Goal: Task Accomplishment & Management: Manage account settings

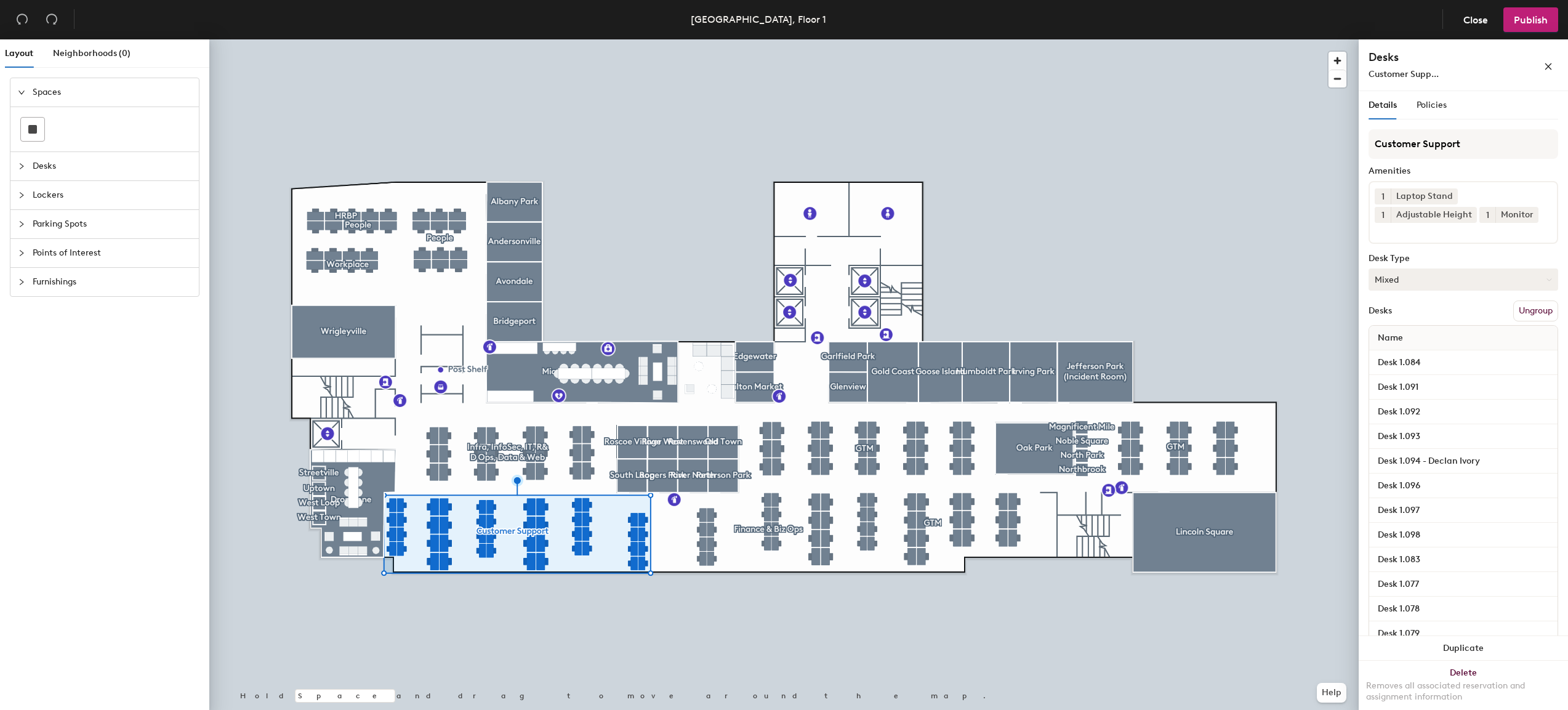
click at [1479, 278] on button "Mixed" at bounding box center [1463, 279] width 190 height 22
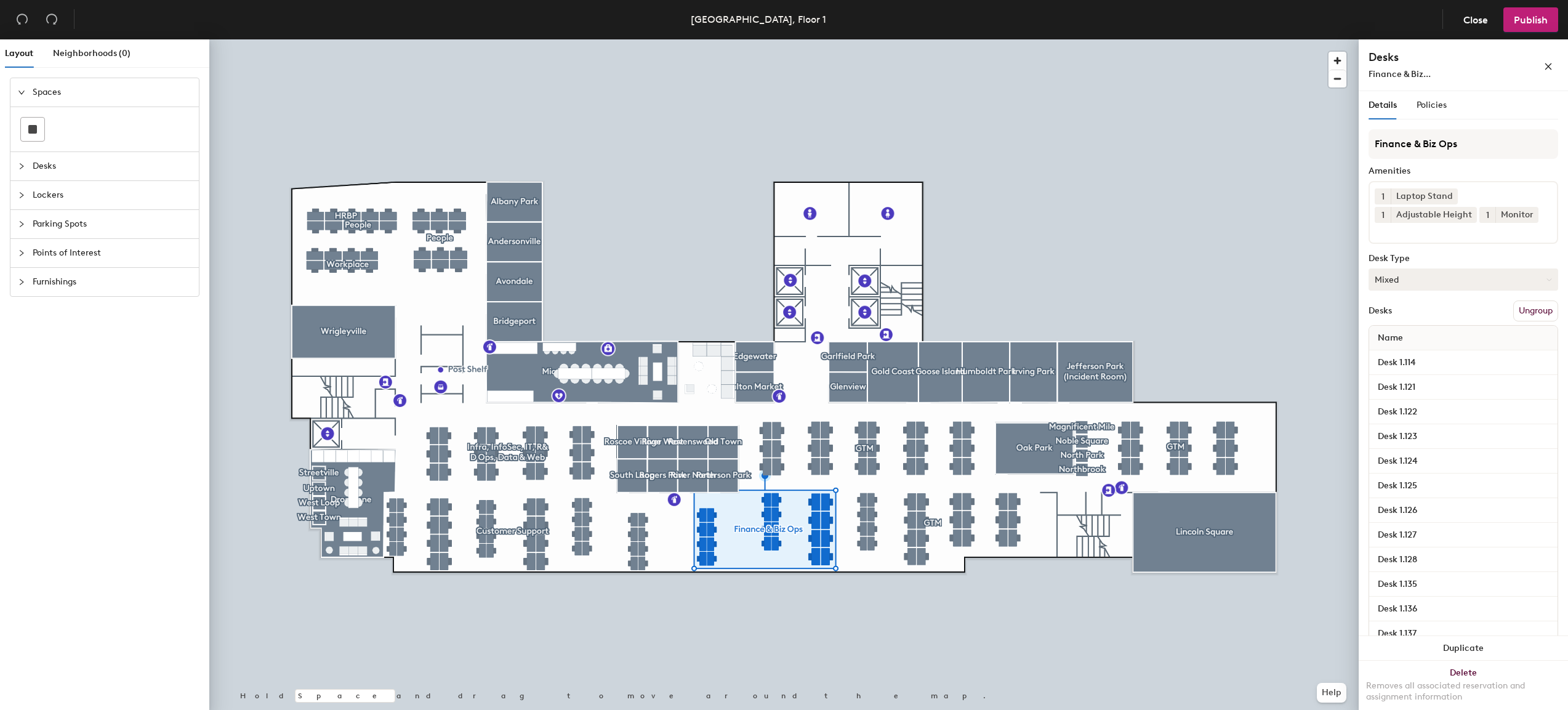
click at [1435, 279] on button "Mixed" at bounding box center [1463, 279] width 190 height 22
click at [1436, 107] on span "Policies" at bounding box center [1431, 105] width 30 height 11
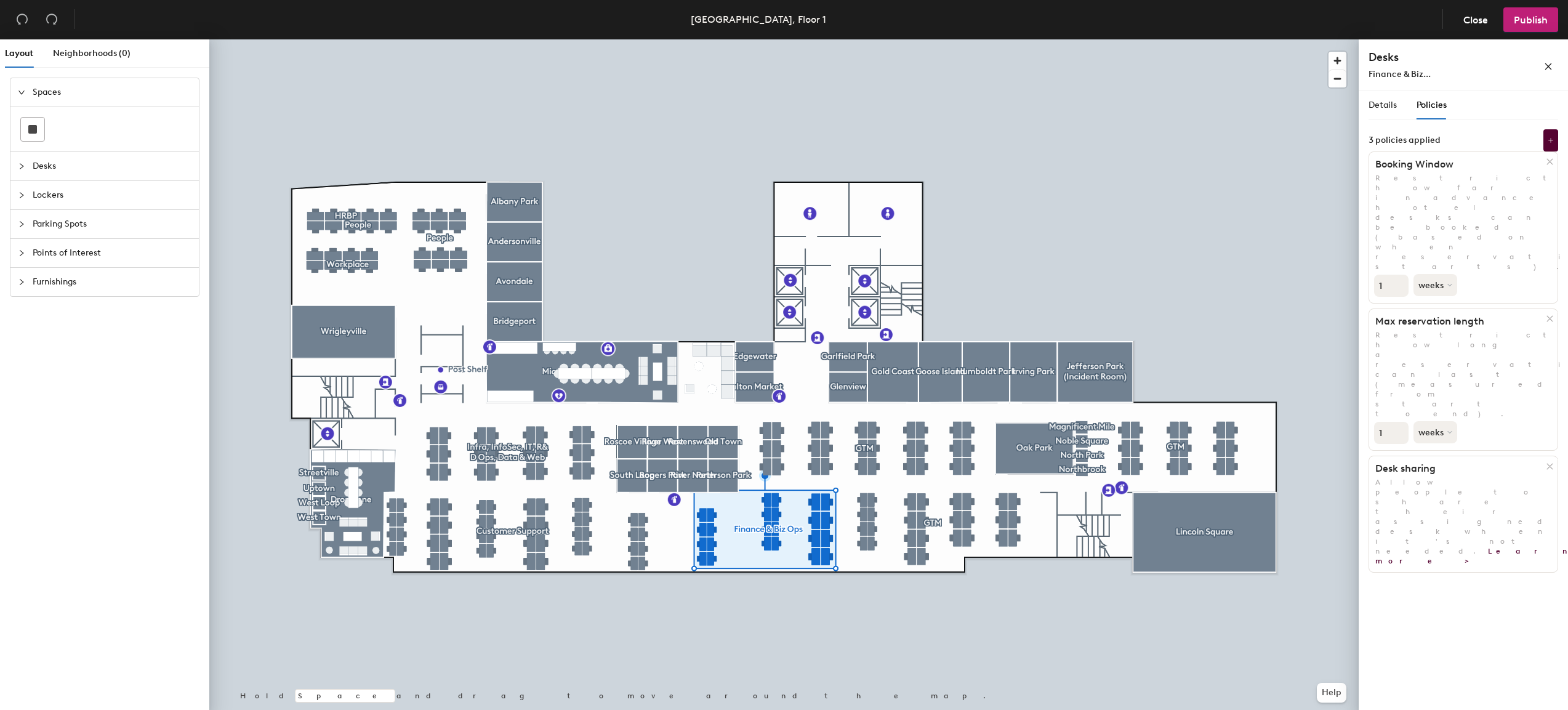
click at [19, 163] on icon "collapsed" at bounding box center [21, 166] width 8 height 8
click at [78, 87] on span "Spaces" at bounding box center [112, 91] width 159 height 28
click at [80, 52] on span "Neighborhoods (0)" at bounding box center [91, 53] width 78 height 11
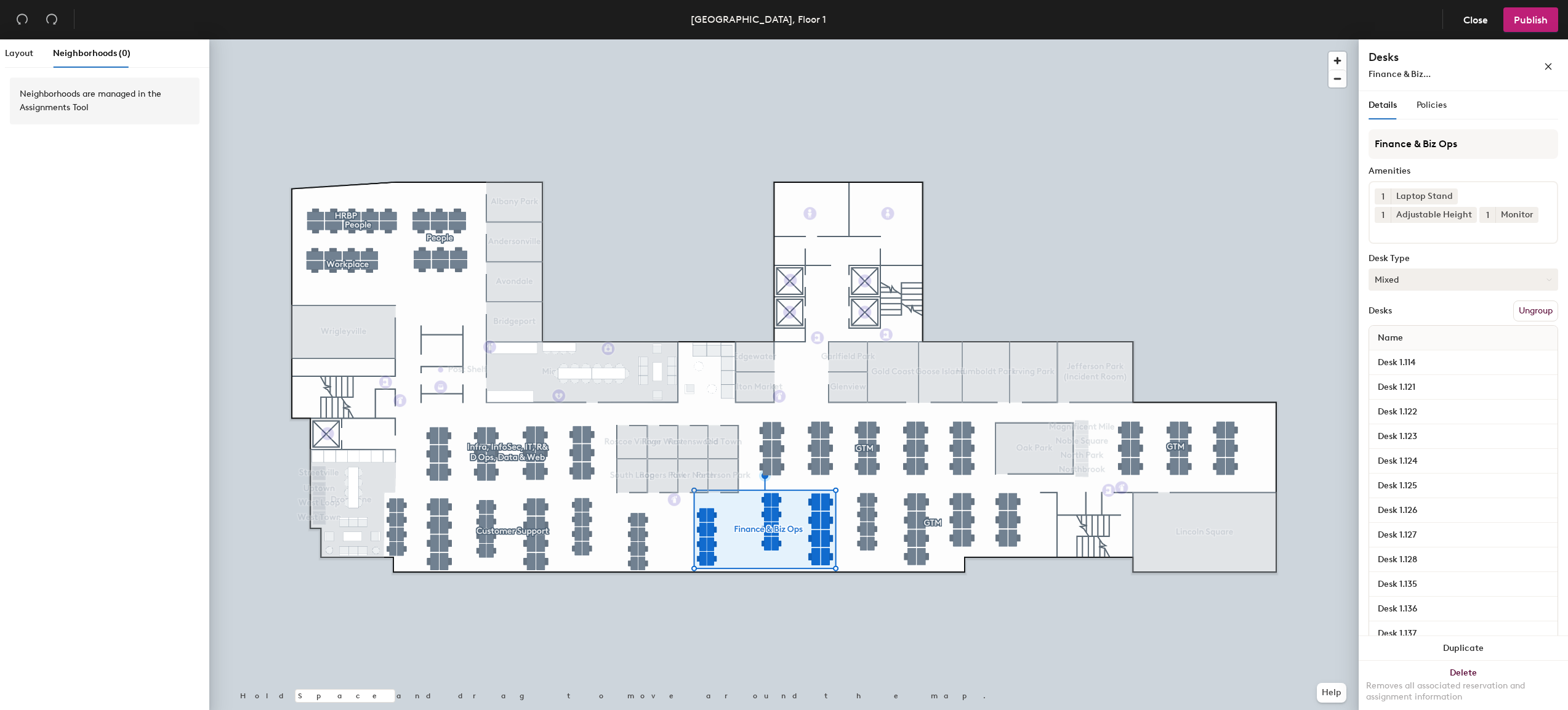
click at [1423, 283] on button "Mixed" at bounding box center [1463, 279] width 190 height 22
click at [1483, 279] on button "Mixed" at bounding box center [1463, 279] width 190 height 22
click at [1396, 355] on div "Hoteled" at bounding box center [1431, 354] width 124 height 18
click at [1531, 28] on button "Publish" at bounding box center [1531, 19] width 54 height 24
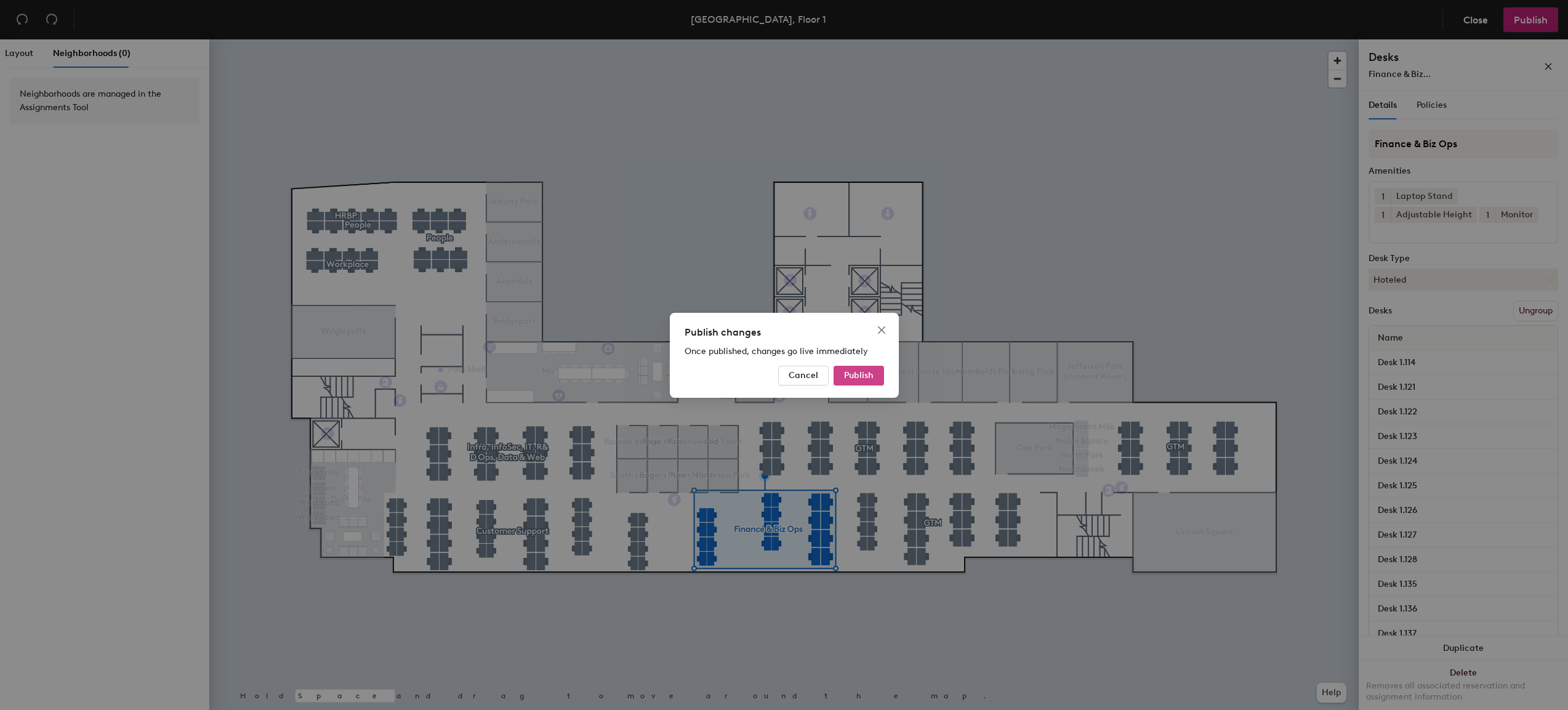
click at [855, 373] on span "Publish" at bounding box center [859, 374] width 29 height 11
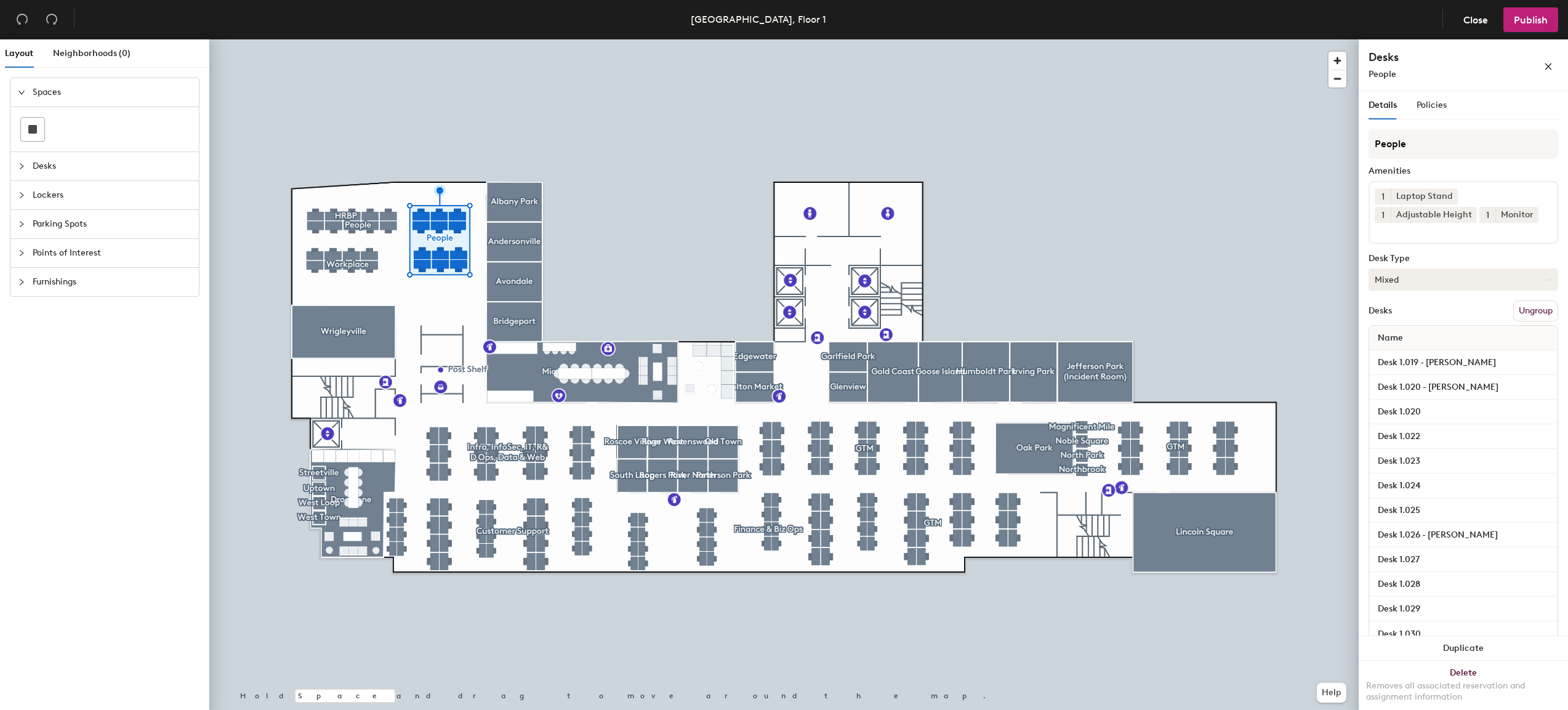
click at [1435, 274] on button "Mixed" at bounding box center [1463, 279] width 190 height 22
click at [1392, 352] on div "Hoteled" at bounding box center [1431, 354] width 124 height 18
click at [1515, 21] on span "Publish" at bounding box center [1530, 20] width 34 height 12
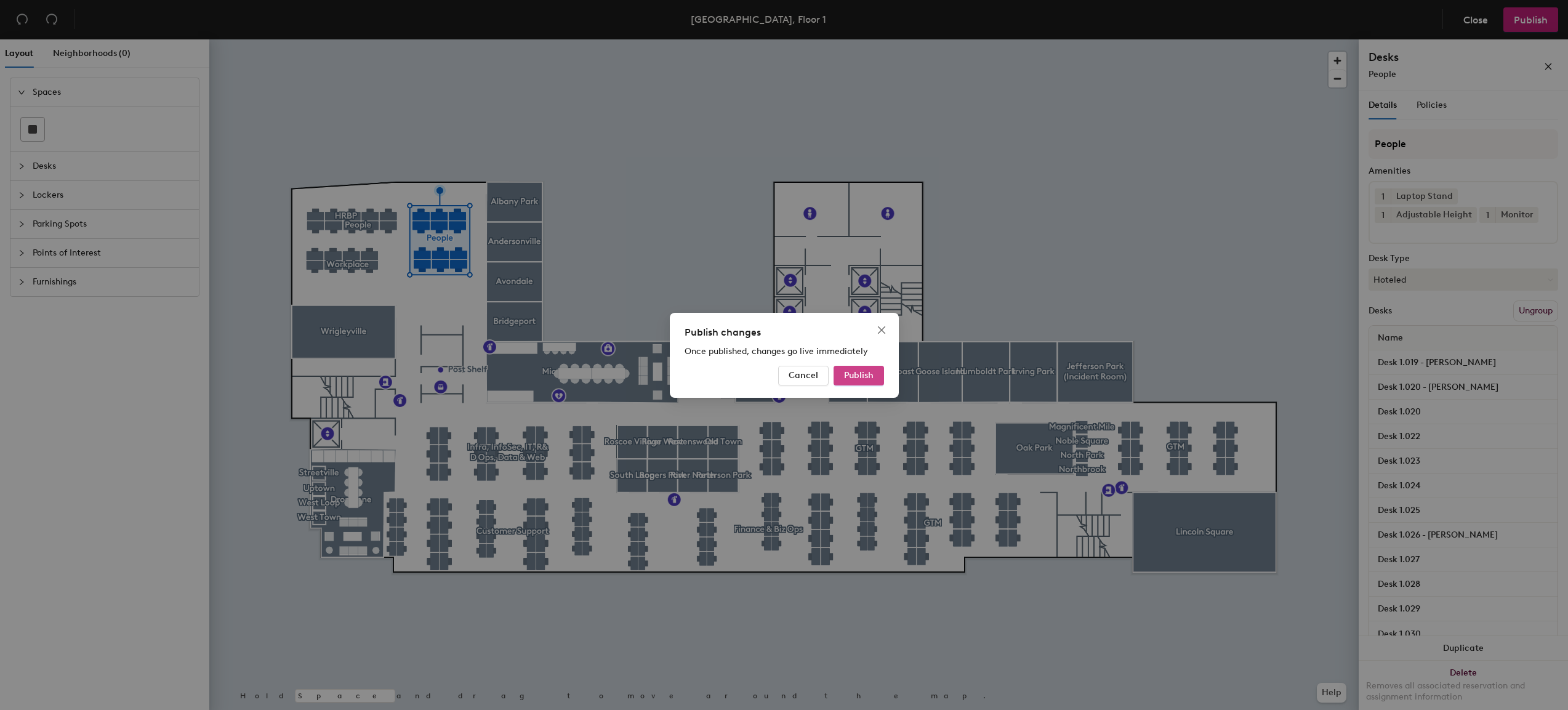
click at [856, 369] on button "Publish" at bounding box center [859, 375] width 51 height 19
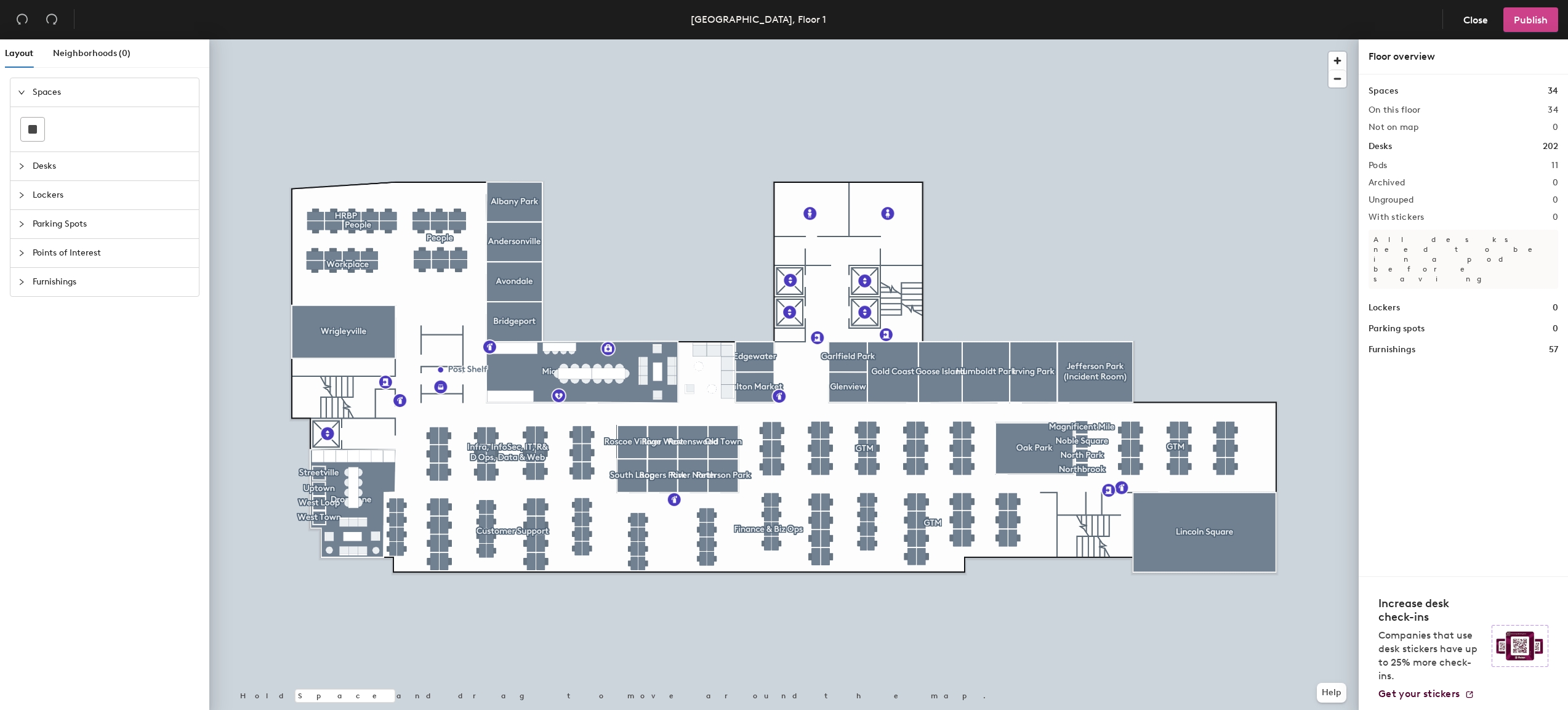
click at [1532, 19] on span "Publish" at bounding box center [1530, 20] width 34 height 12
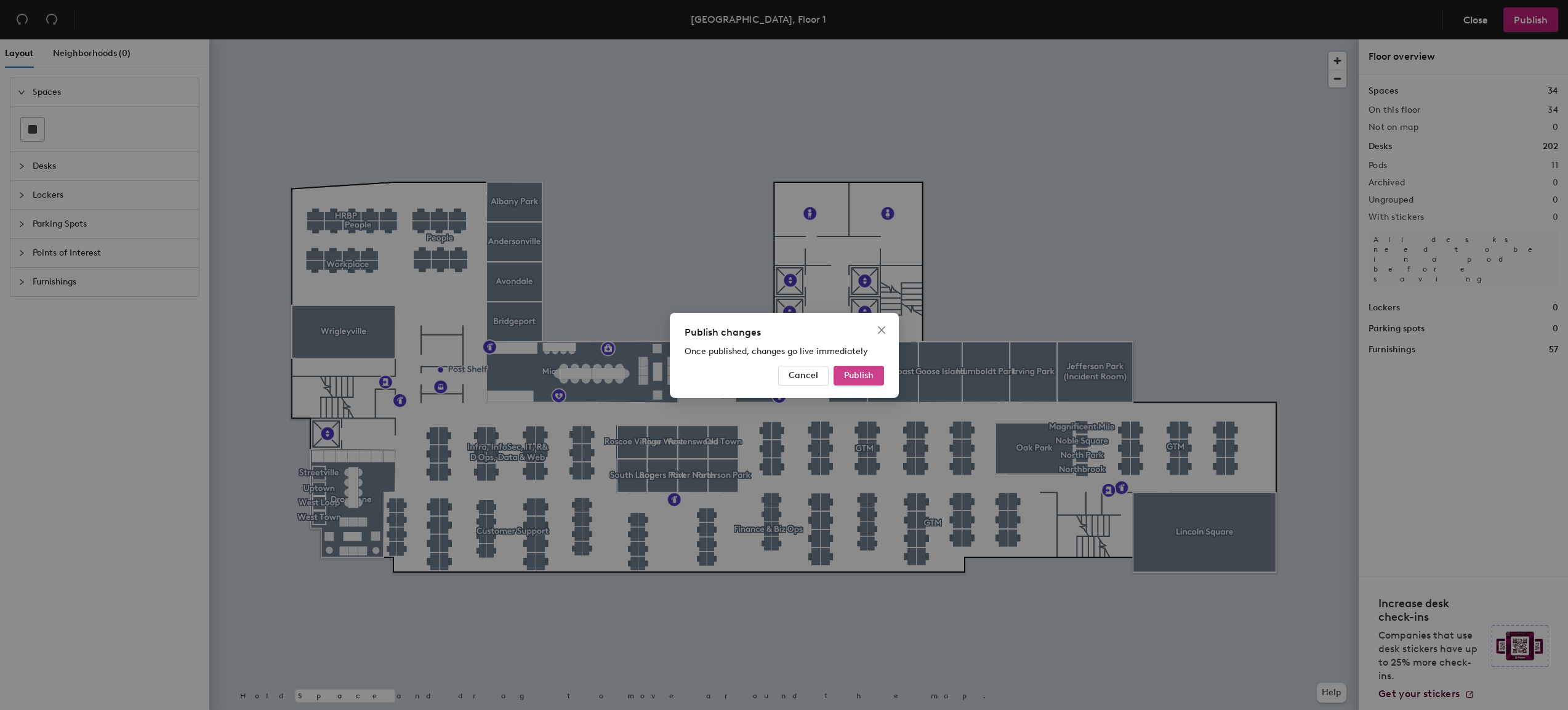
click at [873, 376] on button "Publish" at bounding box center [859, 375] width 51 height 19
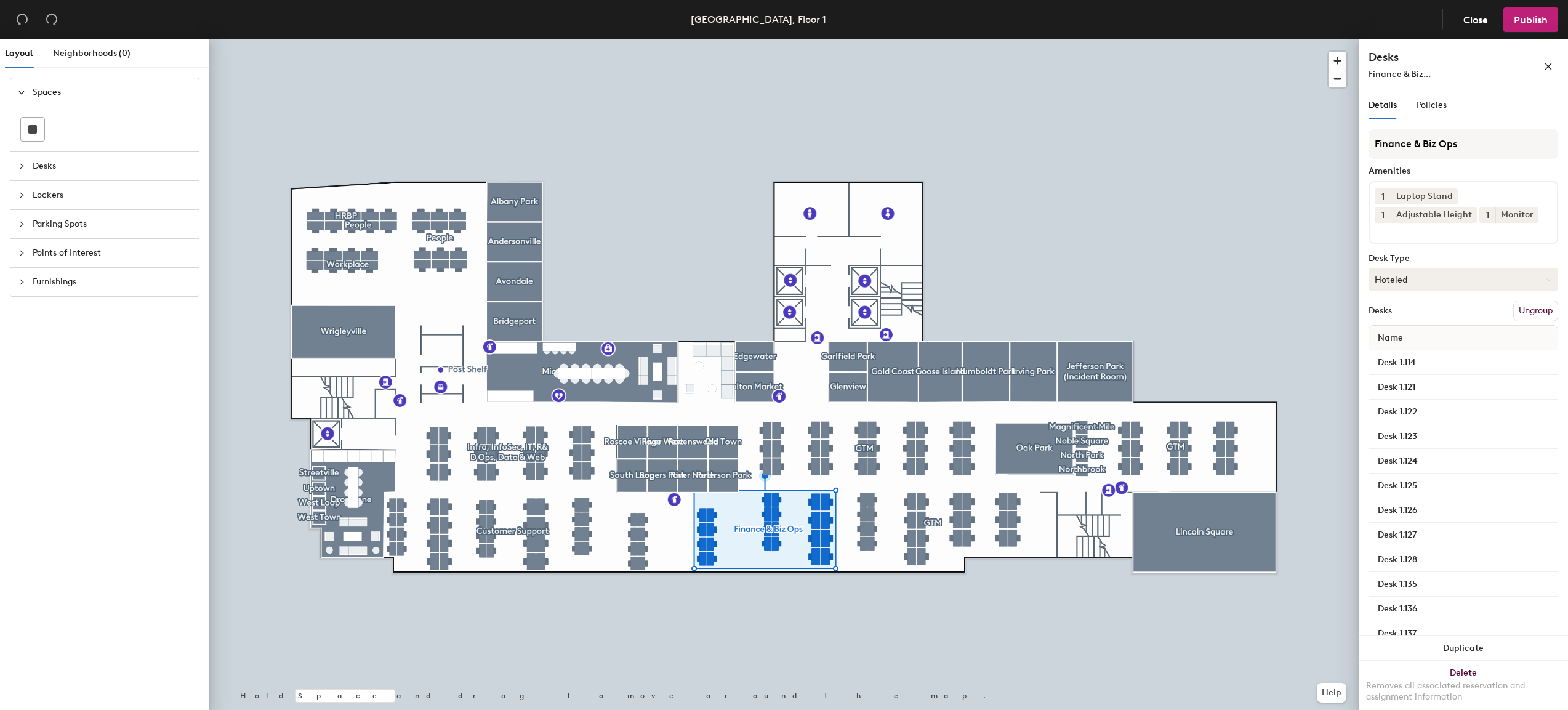
click at [1452, 276] on button "Hoteled" at bounding box center [1463, 279] width 190 height 22
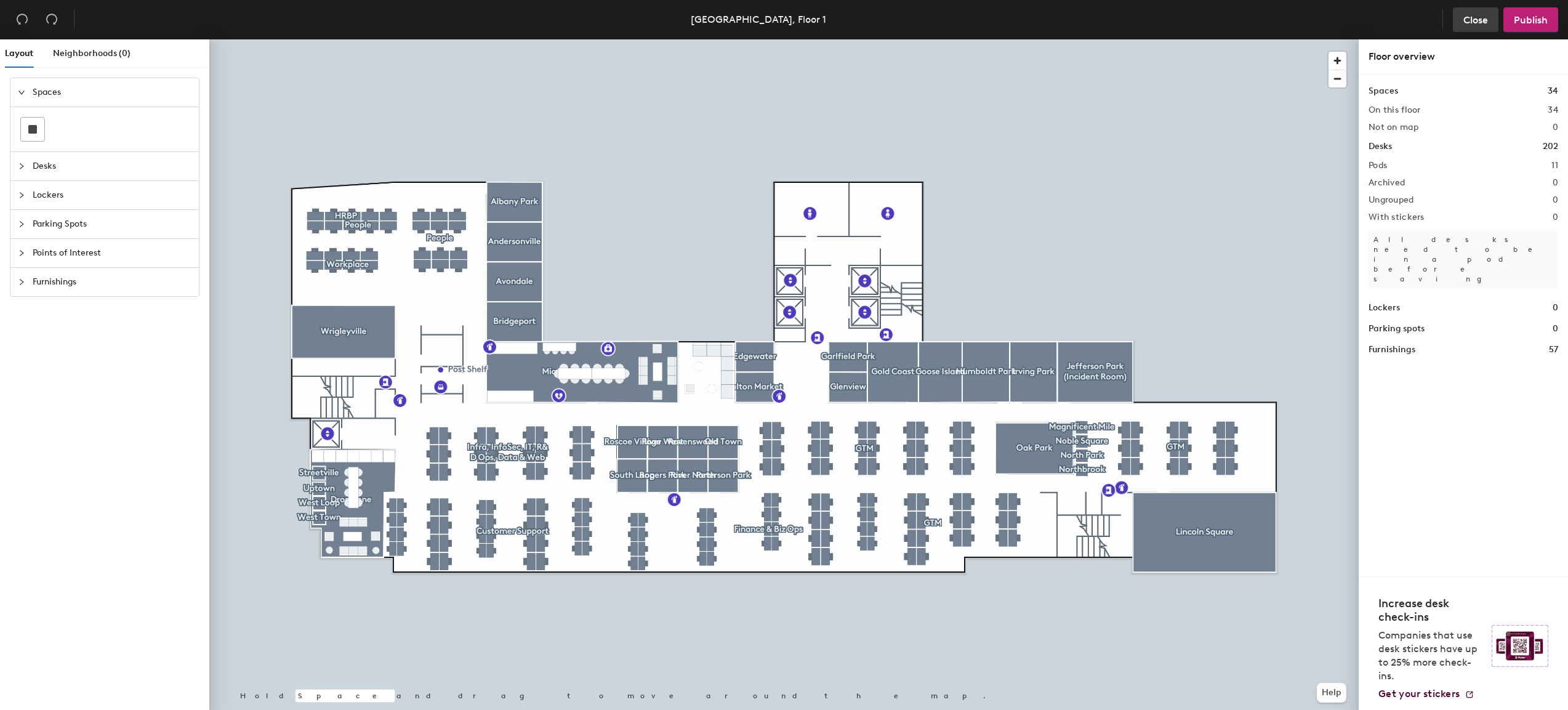
click at [1469, 21] on span "Close" at bounding box center [1475, 20] width 24 height 12
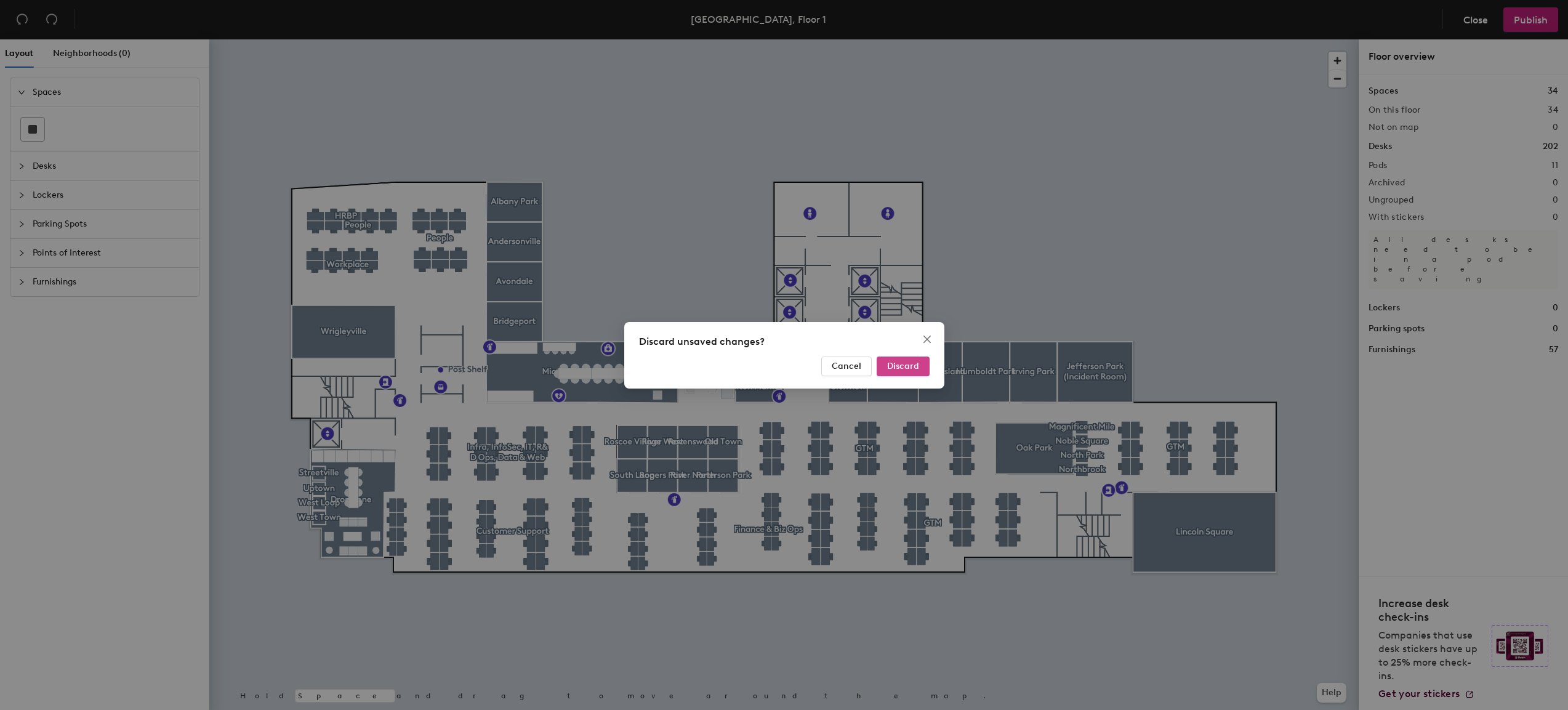
click at [916, 363] on span "Discard" at bounding box center [903, 366] width 32 height 11
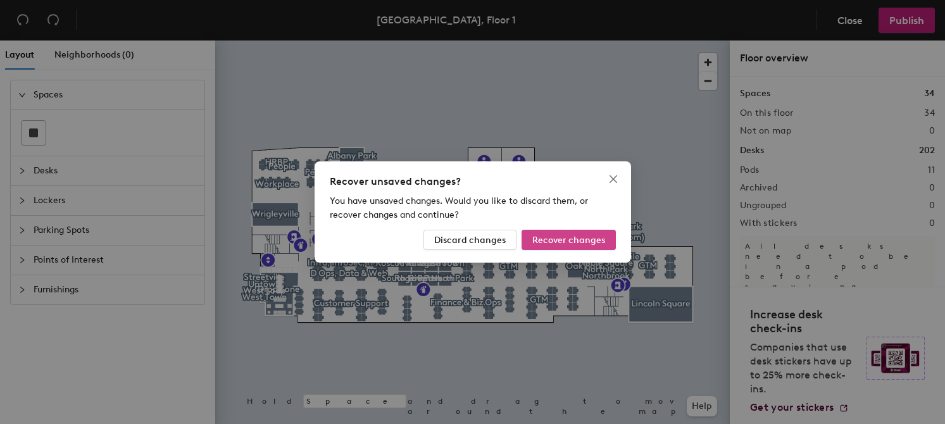
click at [565, 235] on span "Recover changes" at bounding box center [568, 240] width 73 height 11
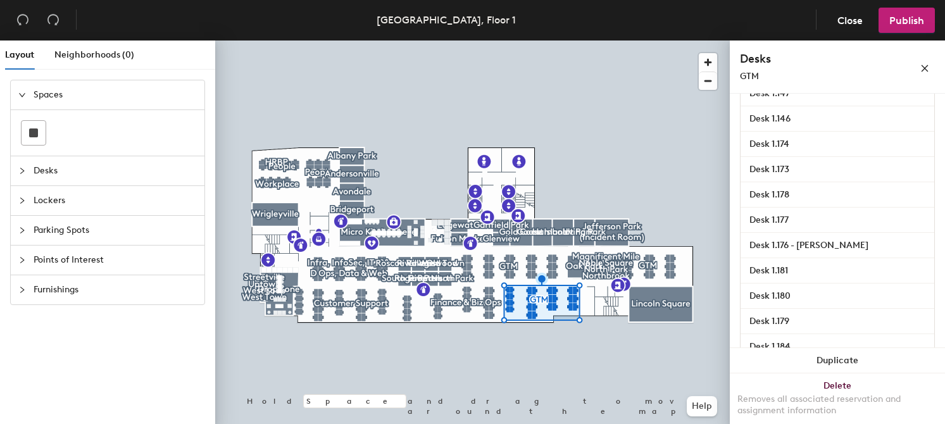
scroll to position [643, 0]
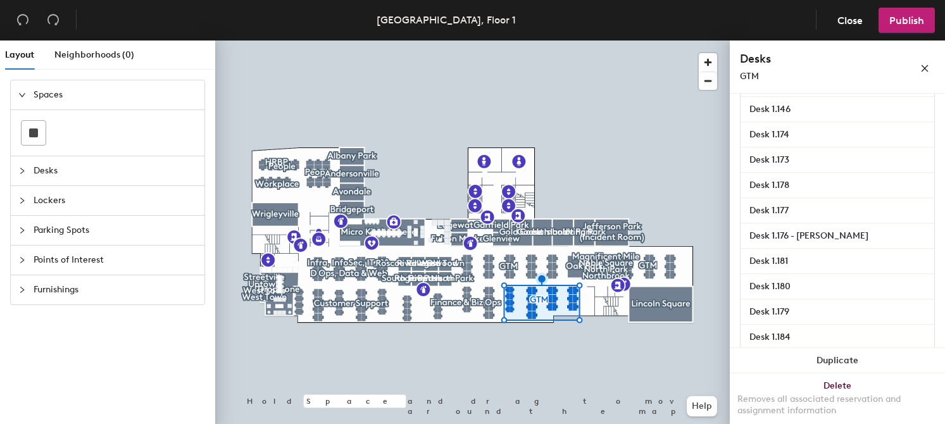
click at [23, 173] on icon "collapsed" at bounding box center [22, 171] width 8 height 8
